Goal: Find specific page/section: Find specific page/section

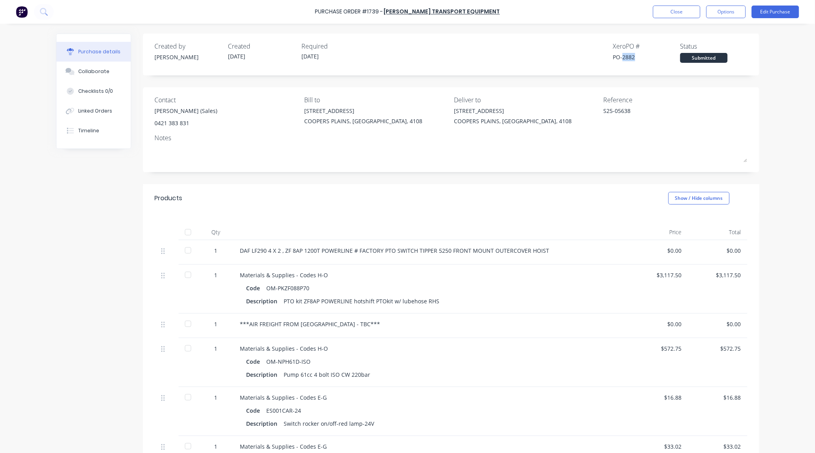
click at [676, 15] on button "Close" at bounding box center [676, 12] width 47 height 13
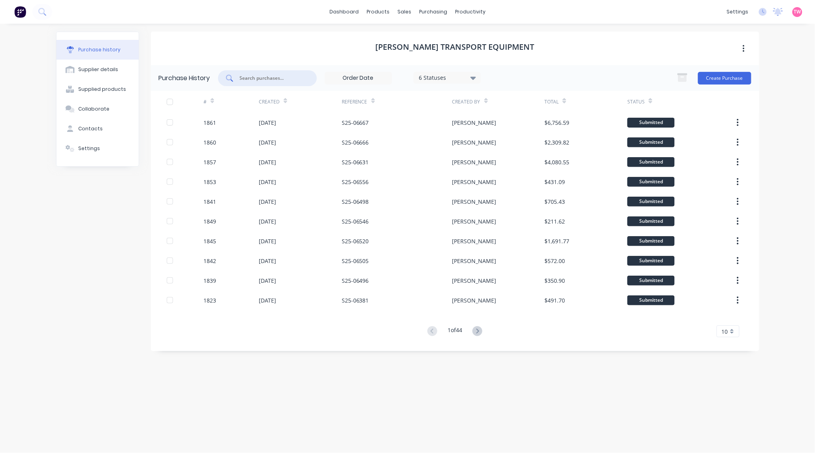
click at [272, 78] on input "text" at bounding box center [272, 78] width 66 height 8
paste input "1841"
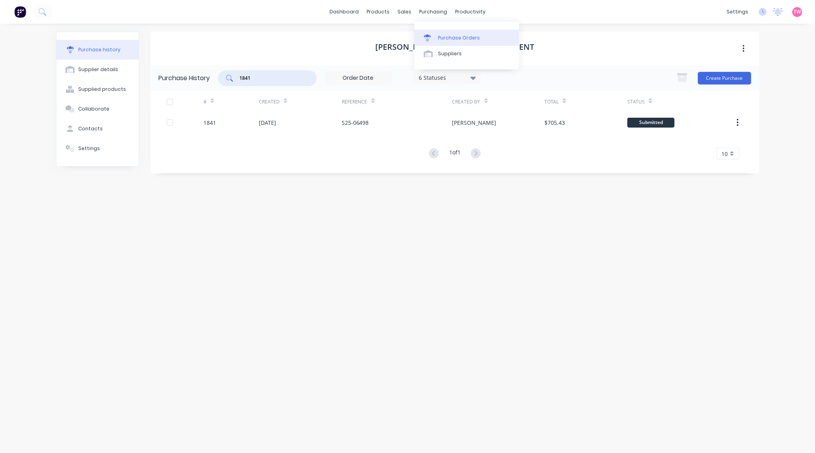
type input "1841"
click at [451, 41] on div "Purchase Orders" at bounding box center [459, 37] width 42 height 7
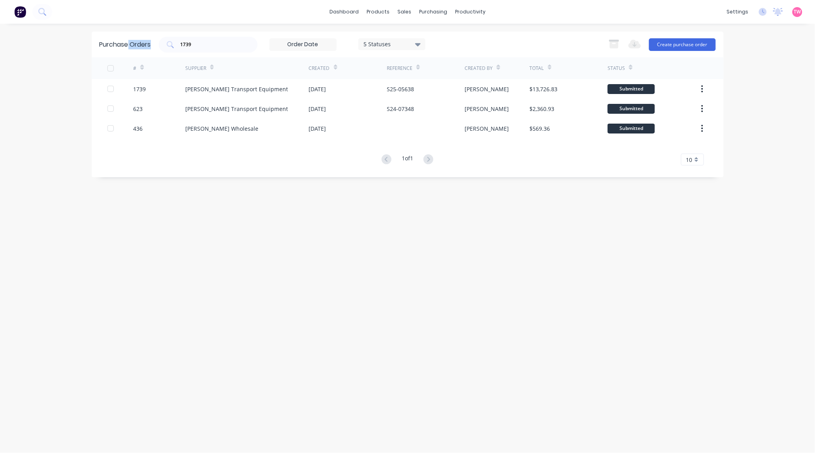
drag, startPoint x: 206, startPoint y: 39, endPoint x: 127, endPoint y: 50, distance: 79.0
click at [127, 50] on div "Purchase Orders 1739 5 Statuses 5 Statuses Export to Excel (XLSX) Create purcha…" at bounding box center [408, 45] width 632 height 26
drag, startPoint x: 217, startPoint y: 40, endPoint x: 165, endPoint y: 43, distance: 51.4
click at [166, 43] on div "1739" at bounding box center [208, 45] width 99 height 16
paste input "841"
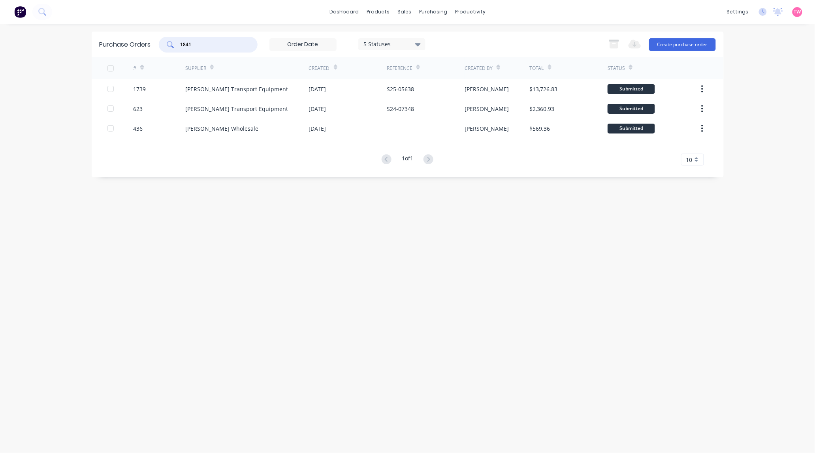
type input "1841"
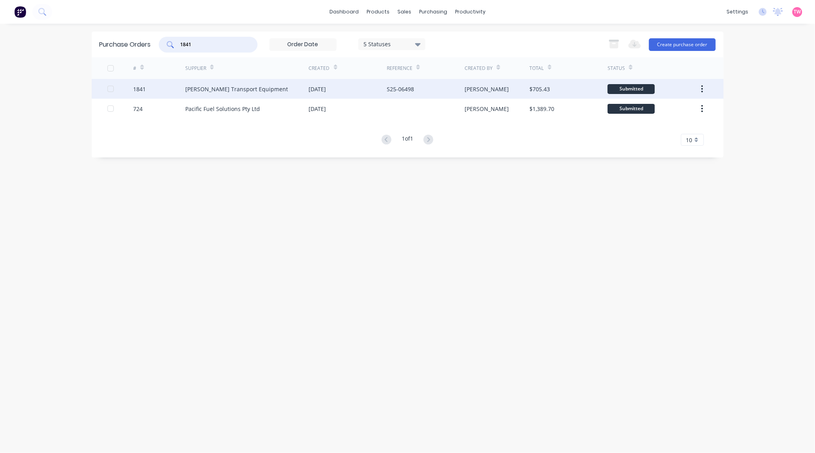
click at [141, 89] on div "1841" at bounding box center [139, 89] width 13 height 8
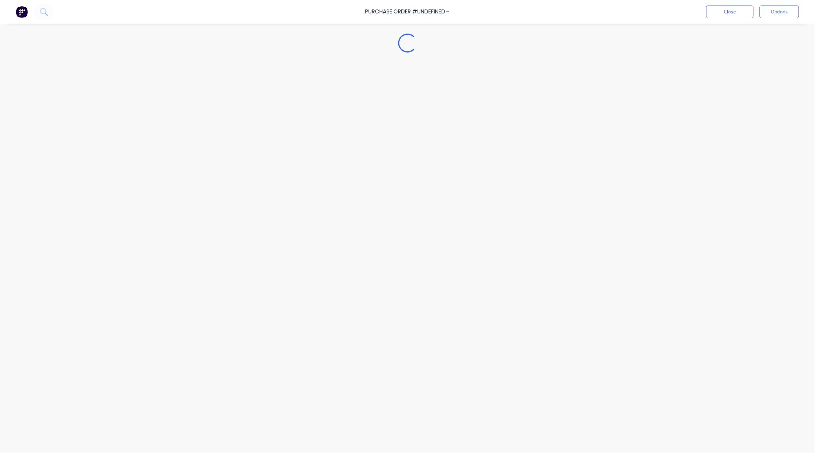
type textarea "x"
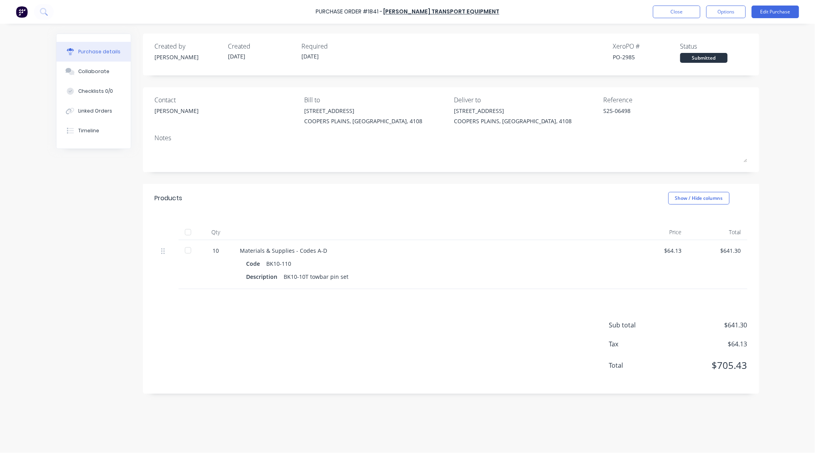
click at [628, 56] on div "PO-2985" at bounding box center [646, 57] width 67 height 8
copy div "2985"
click at [668, 9] on button "Close" at bounding box center [676, 12] width 47 height 13
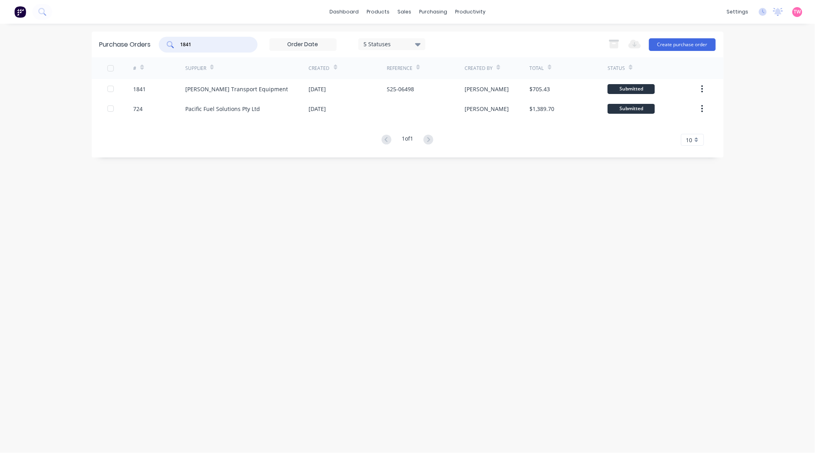
drag, startPoint x: 219, startPoint y: 43, endPoint x: 162, endPoint y: 41, distance: 57.3
click at [164, 42] on div "1841" at bounding box center [208, 45] width 99 height 16
paste input "2"
type input "1842"
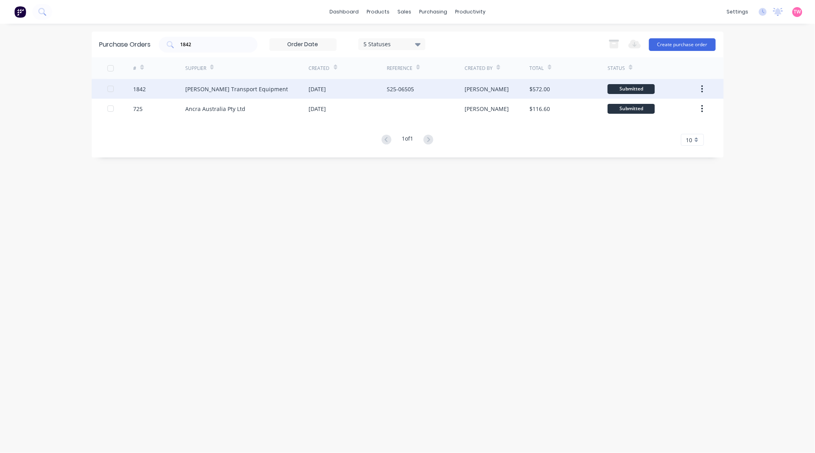
click at [145, 88] on div "1842" at bounding box center [139, 89] width 13 height 8
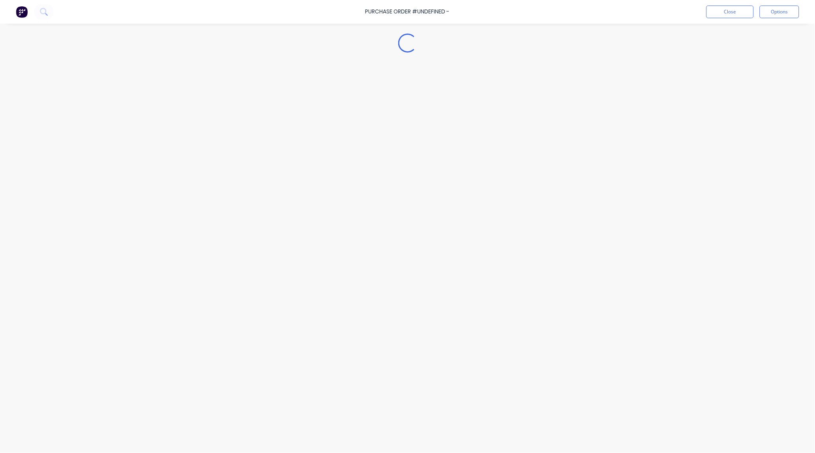
type textarea "x"
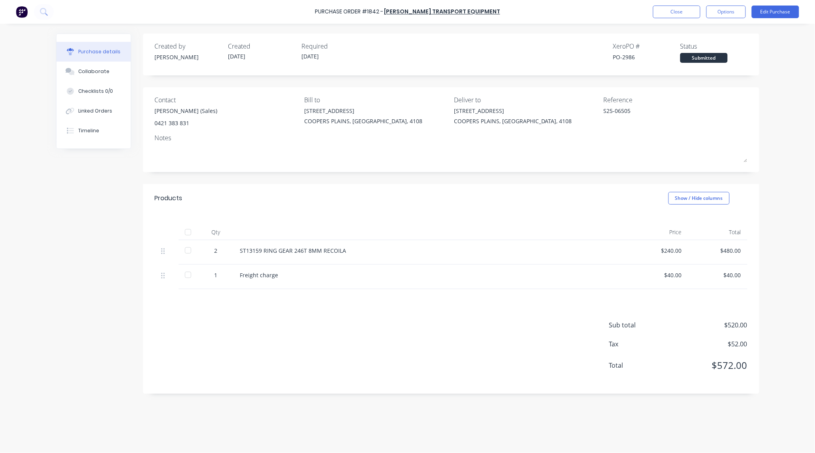
click at [631, 56] on div "PO-2986" at bounding box center [646, 57] width 67 height 8
copy div "2986"
click at [662, 11] on button "Close" at bounding box center [676, 12] width 47 height 13
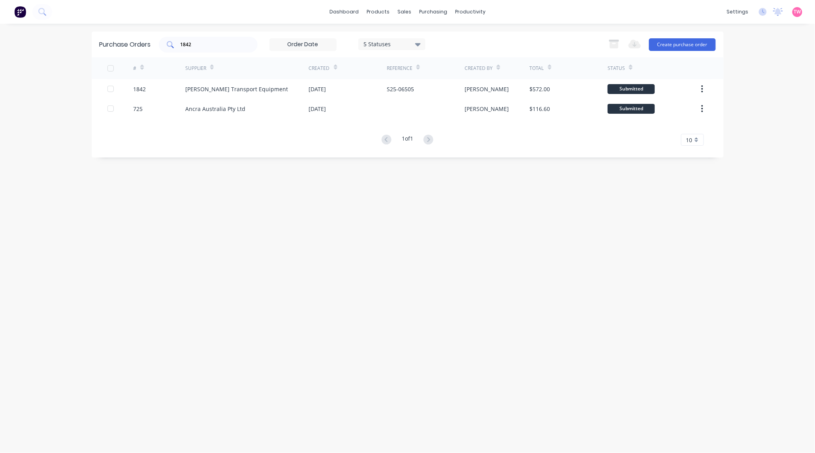
click at [214, 45] on input "1842" at bounding box center [213, 45] width 66 height 8
type input "1841"
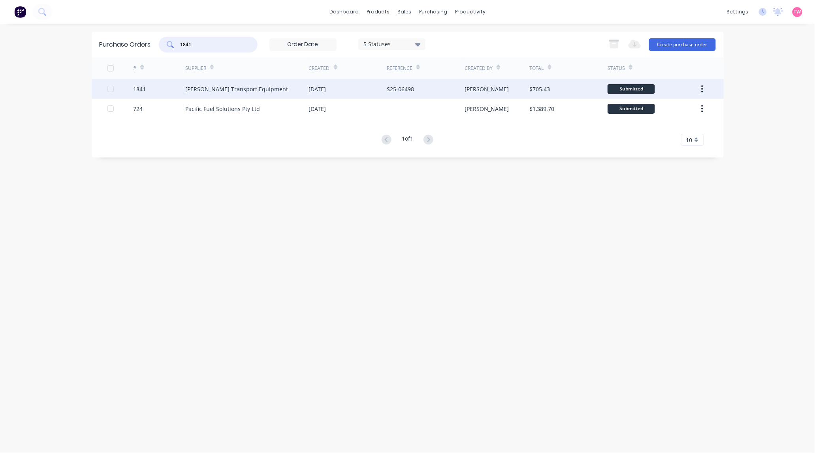
click at [147, 90] on div "1841" at bounding box center [159, 89] width 52 height 20
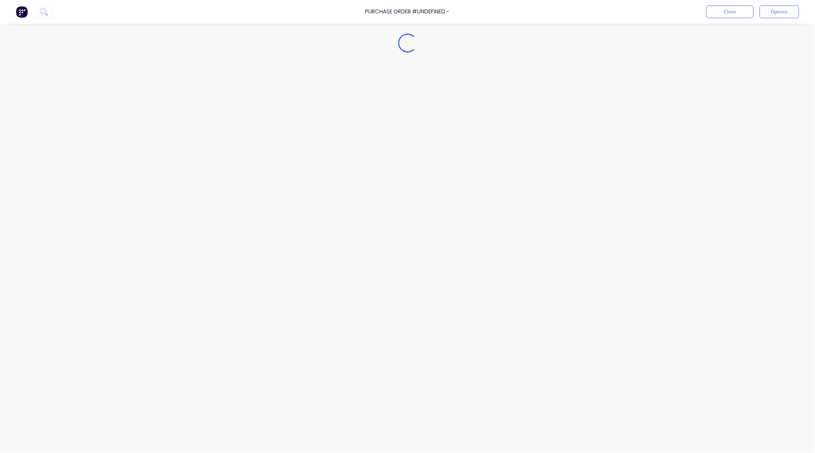
type textarea "x"
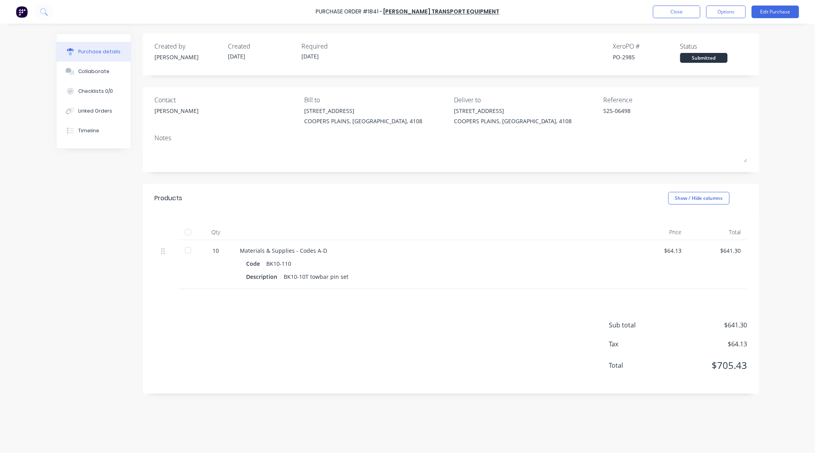
click at [631, 56] on div "PO-2985" at bounding box center [646, 57] width 67 height 8
copy div "2985"
click at [683, 17] on button "Close" at bounding box center [676, 12] width 47 height 13
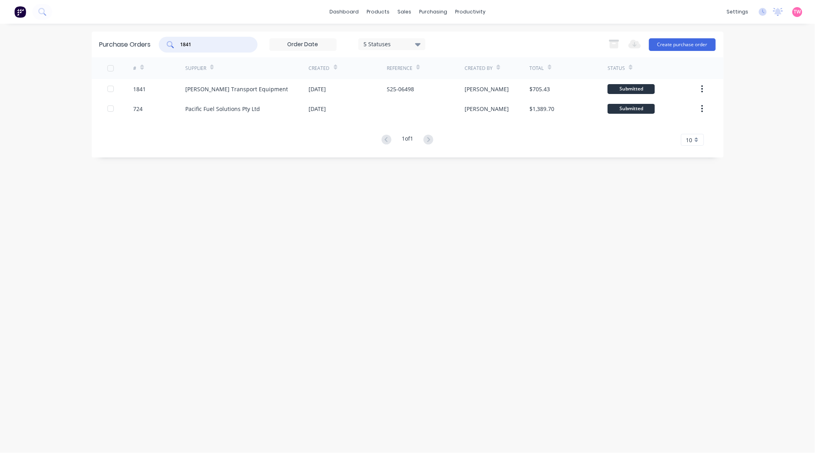
drag, startPoint x: 209, startPoint y: 41, endPoint x: 170, endPoint y: 41, distance: 39.5
click at [170, 41] on div "1841" at bounding box center [208, 45] width 99 height 16
paste input "26"
type input "1826"
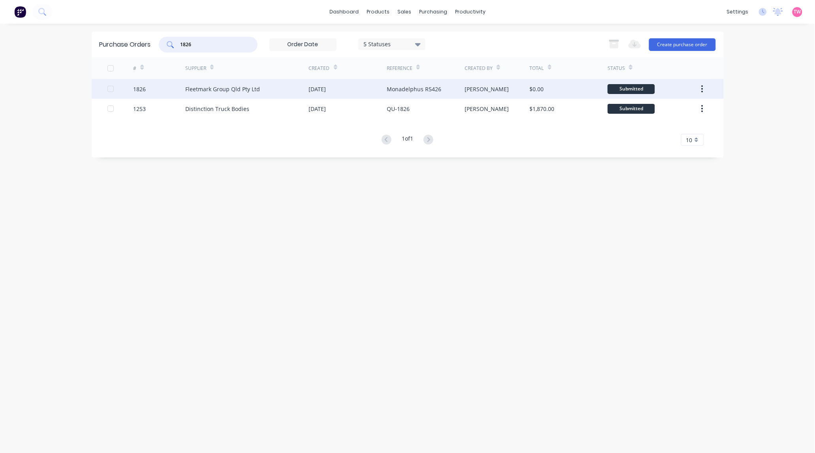
click at [138, 87] on div "1826" at bounding box center [139, 89] width 13 height 8
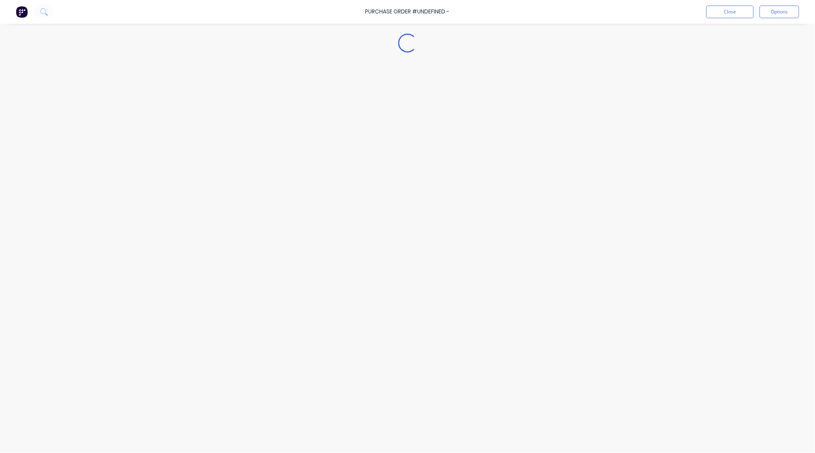
type textarea "x"
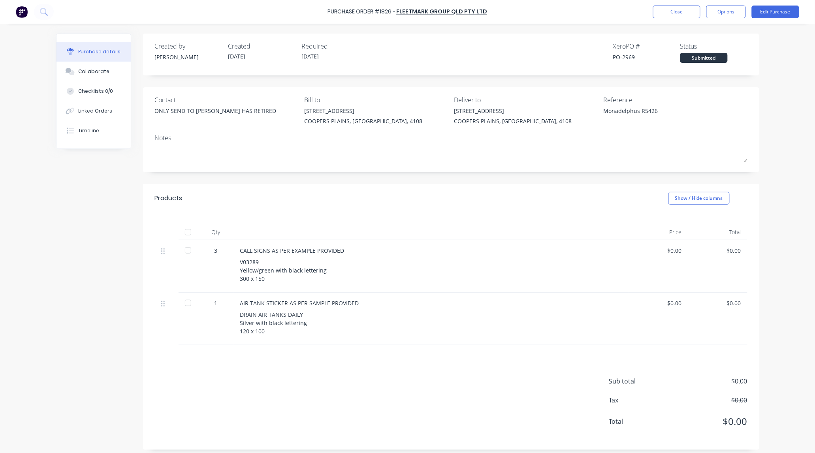
click at [623, 55] on div "PO-2969" at bounding box center [646, 57] width 67 height 8
click at [626, 55] on div "PO-2969" at bounding box center [646, 57] width 67 height 8
copy div "2969"
